Goal: Task Accomplishment & Management: Manage account settings

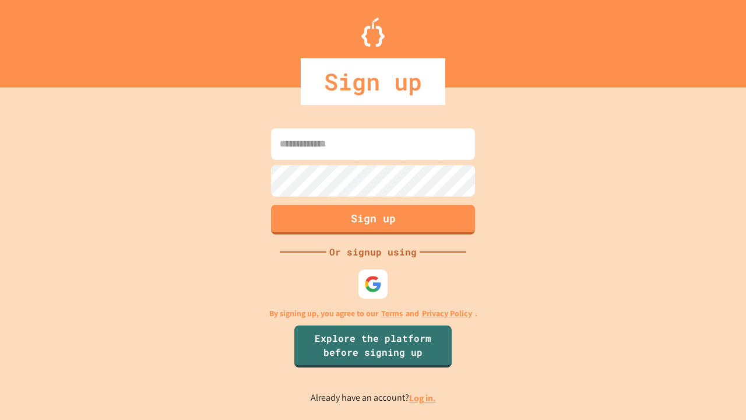
click at [423, 397] on link "Log in." at bounding box center [422, 398] width 27 height 12
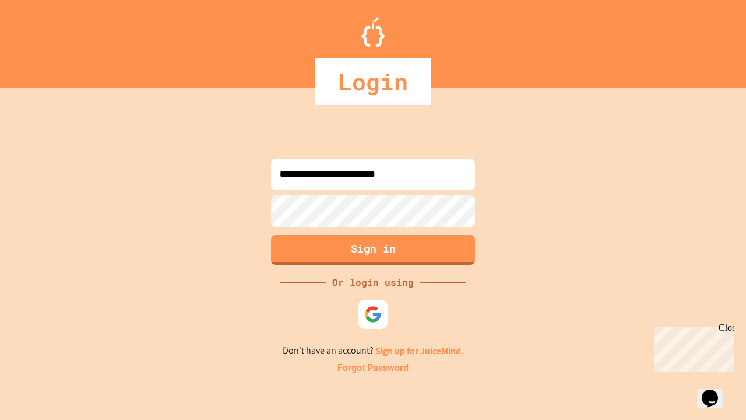
type input "**********"
